Goal: Check status: Check status

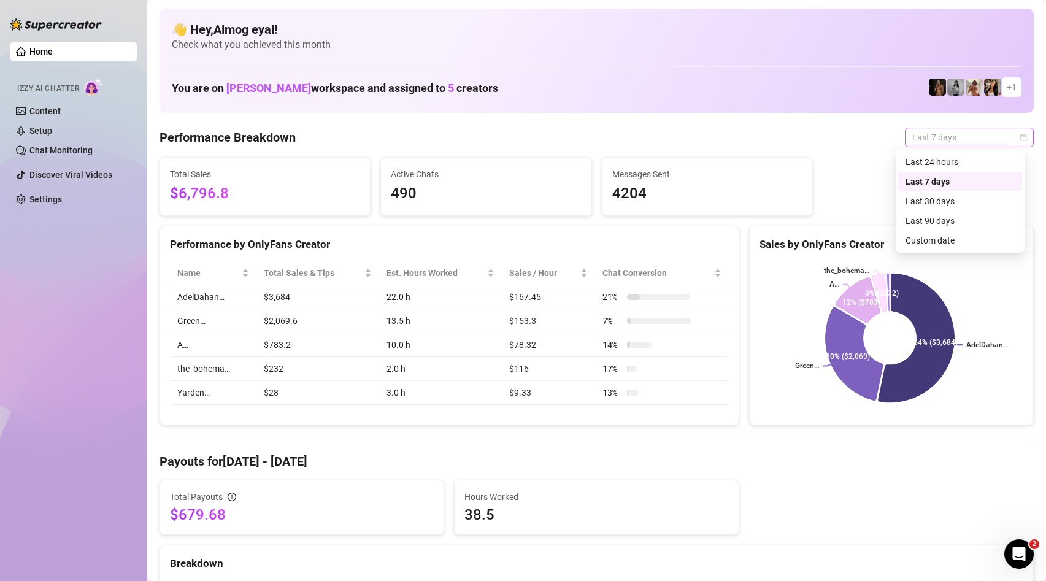
click at [923, 141] on span "Last 7 days" at bounding box center [969, 137] width 114 height 18
click at [941, 164] on div "Last 24 hours" at bounding box center [960, 161] width 109 height 13
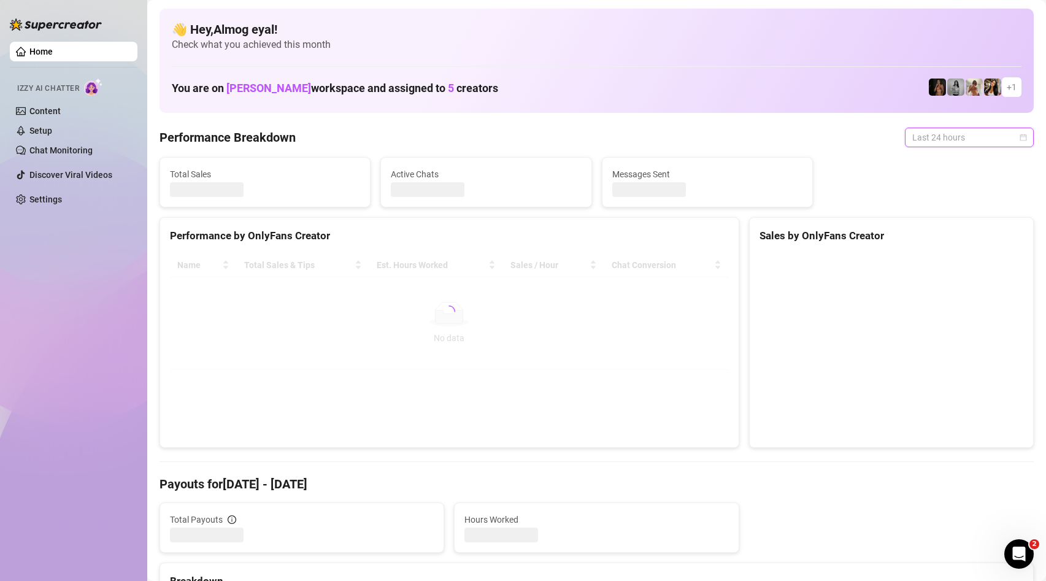
click at [928, 144] on span "Last 24 hours" at bounding box center [969, 137] width 114 height 18
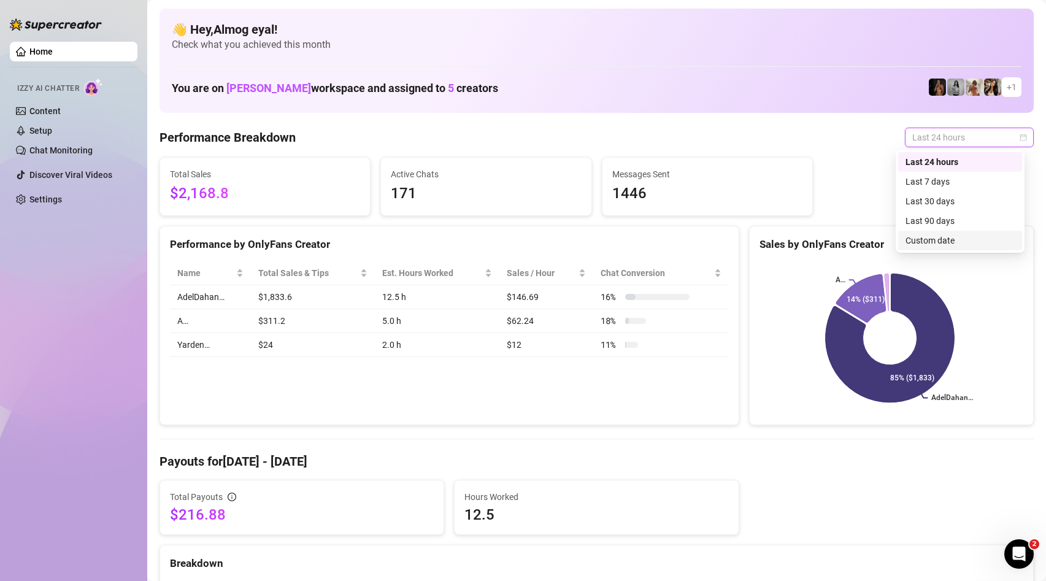
click at [962, 234] on div "Custom date" at bounding box center [960, 240] width 109 height 13
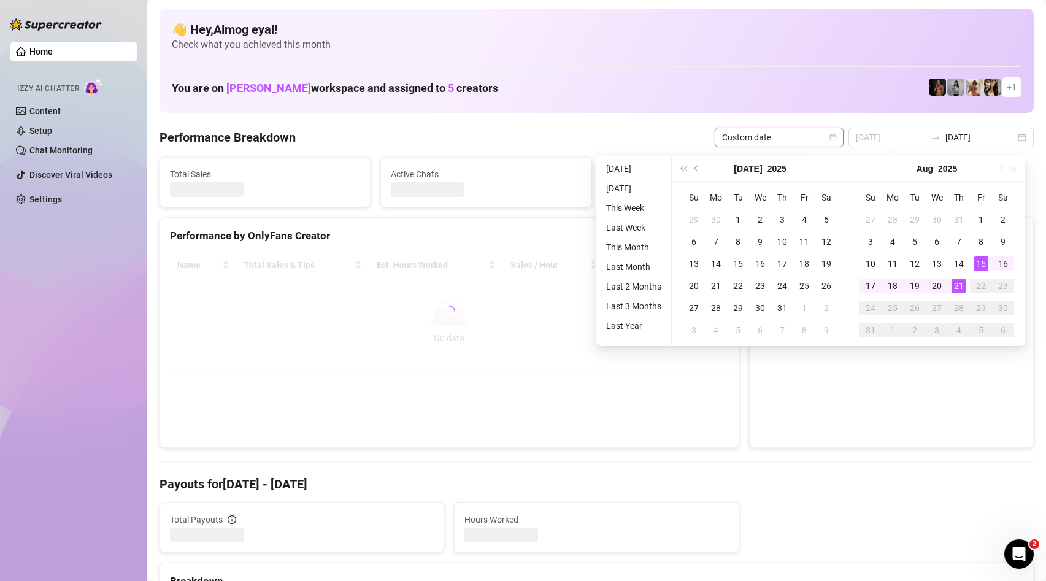
click at [960, 288] on div "21" at bounding box center [959, 286] width 15 height 15
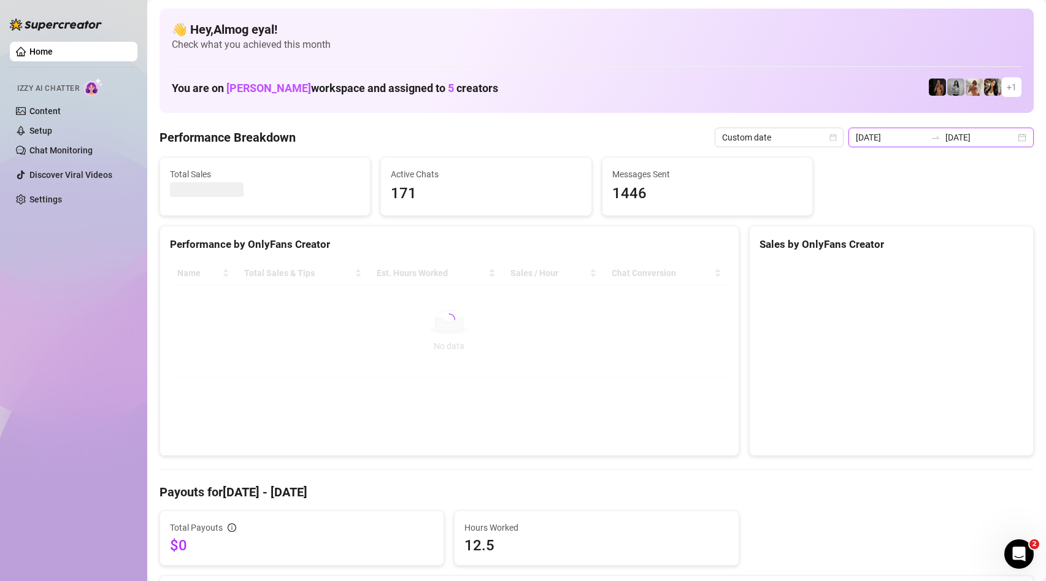
click at [911, 137] on input "[DATE]" at bounding box center [891, 137] width 70 height 13
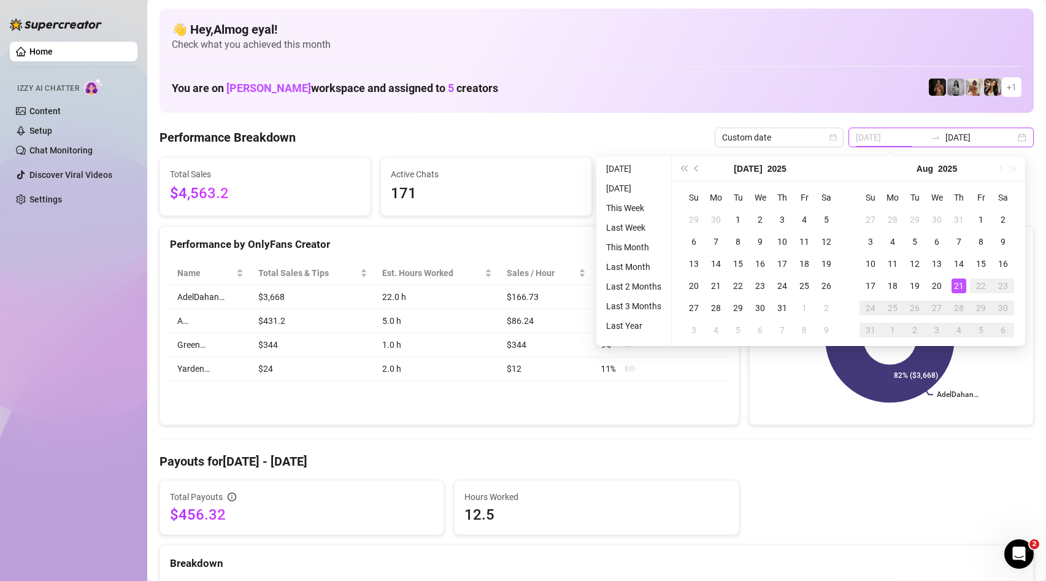
type input "[DATE]"
click at [956, 293] on td "21" at bounding box center [959, 286] width 22 height 22
click at [963, 289] on div "21" at bounding box center [959, 286] width 15 height 15
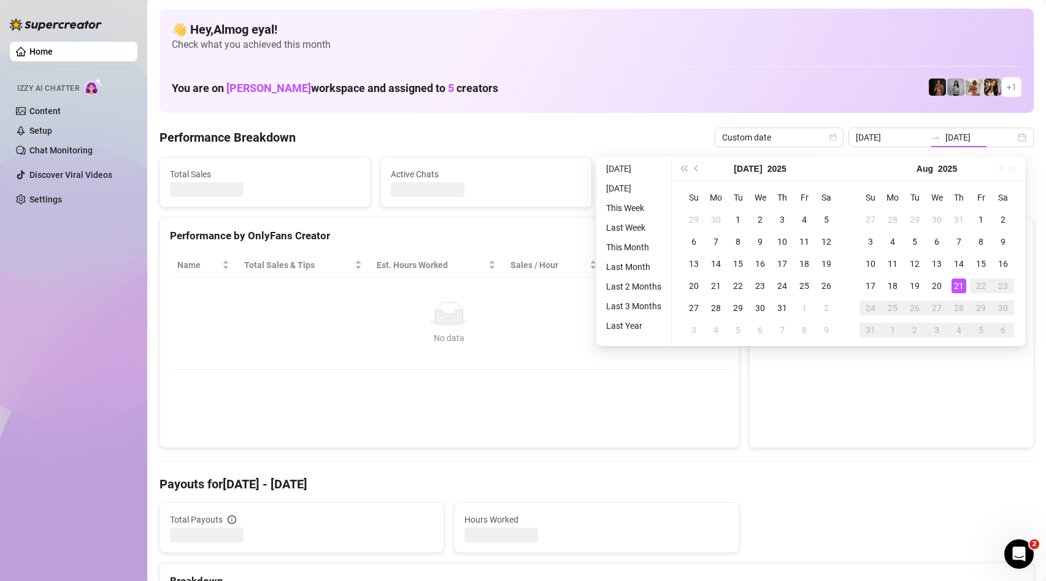
type input "[DATE]"
